Goal: Obtain resource: Download file/media

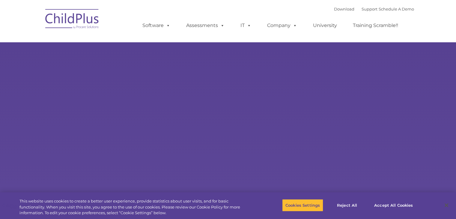
select select "MEDIUM"
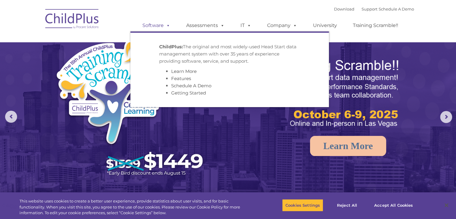
click at [155, 25] on link "Software" at bounding box center [156, 25] width 40 height 12
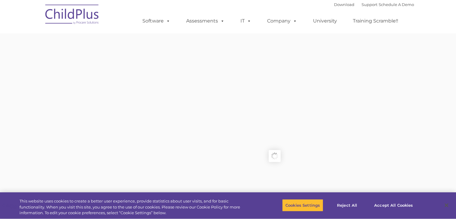
type input ""
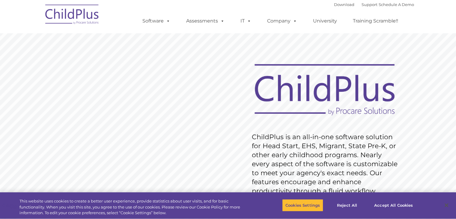
click at [58, 16] on img at bounding box center [72, 15] width 60 height 30
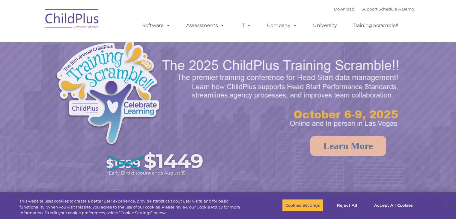
select select "MEDIUM"
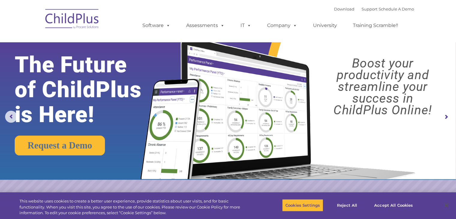
click at [65, 22] on img at bounding box center [72, 20] width 60 height 30
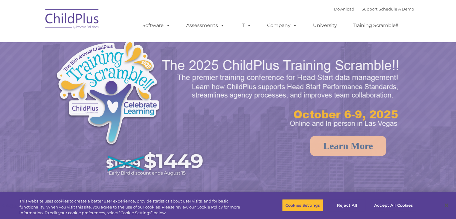
select select "MEDIUM"
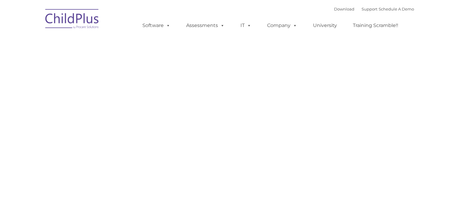
type input ""
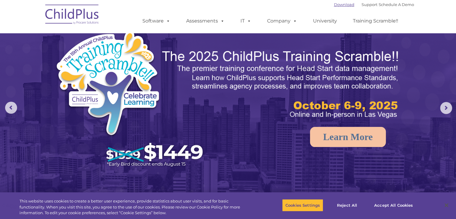
click at [342, 6] on link "Download" at bounding box center [344, 4] width 20 height 5
click at [342, 3] on link "Download" at bounding box center [344, 4] width 20 height 5
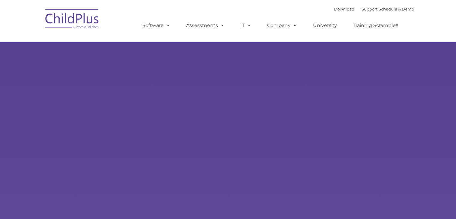
type input ""
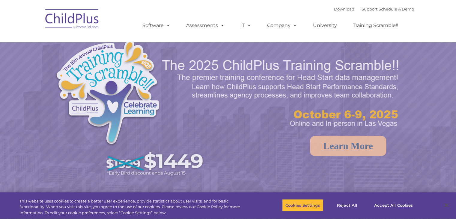
select select "MEDIUM"
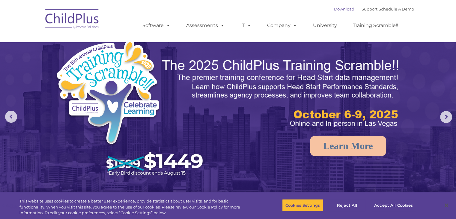
click at [343, 9] on link "Download" at bounding box center [344, 9] width 20 height 5
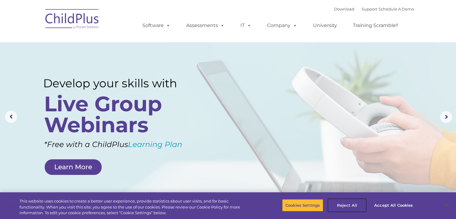
click at [345, 205] on button "Reject All" at bounding box center [346, 205] width 37 height 13
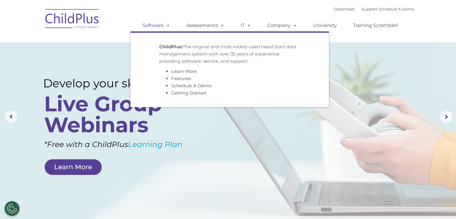
click at [161, 24] on link "Software" at bounding box center [156, 25] width 40 height 12
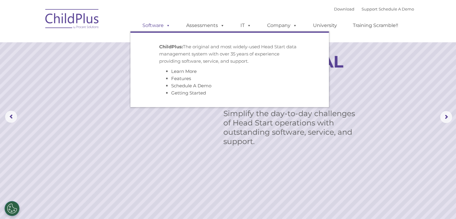
click at [161, 24] on link "Software" at bounding box center [156, 25] width 40 height 12
